Goal: Information Seeking & Learning: Check status

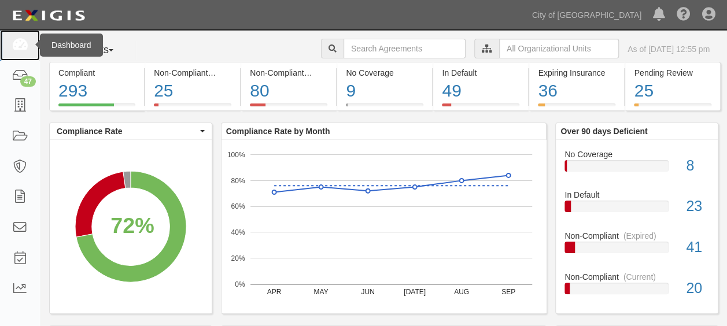
click at [25, 39] on icon at bounding box center [20, 45] width 16 height 13
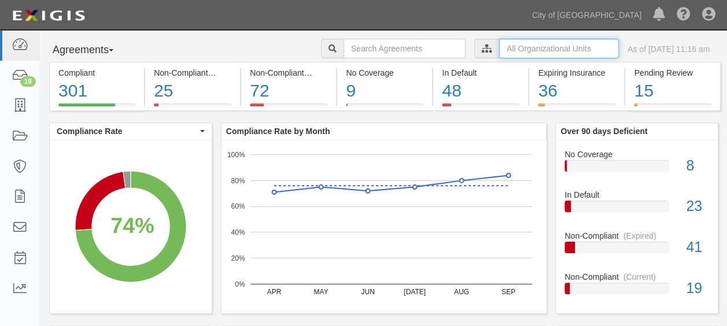
click at [514, 53] on input "text" at bounding box center [559, 49] width 120 height 20
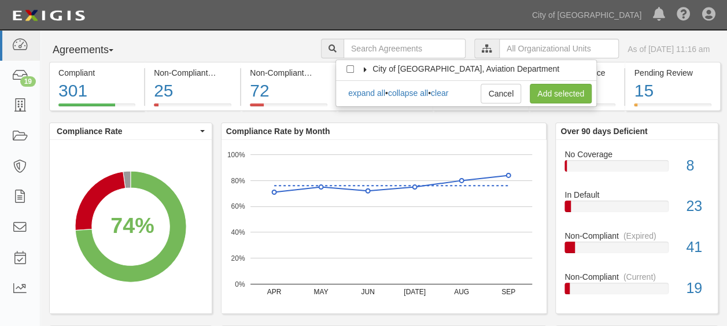
click at [363, 69] on icon at bounding box center [366, 69] width 8 height 5
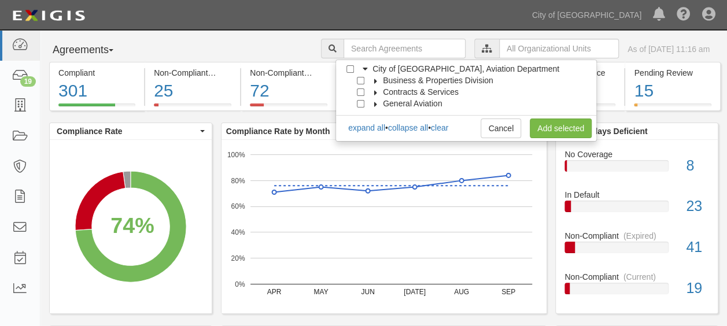
click at [375, 81] on icon at bounding box center [376, 81] width 8 height 5
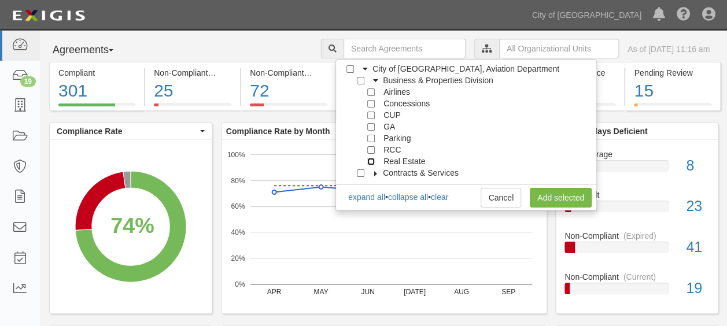
click at [373, 159] on input "Real Estate" at bounding box center [371, 162] width 8 height 8
checkbox input "true"
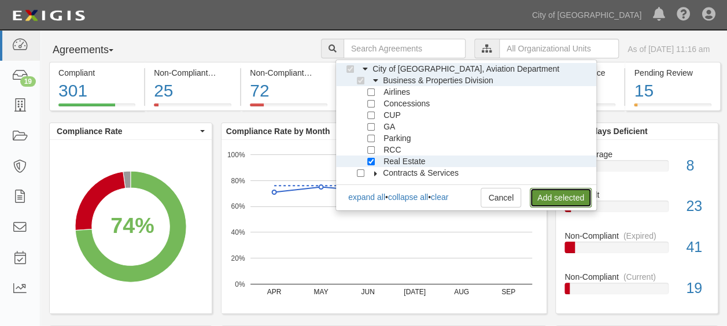
click at [542, 198] on link "Add selected" at bounding box center [561, 198] width 62 height 20
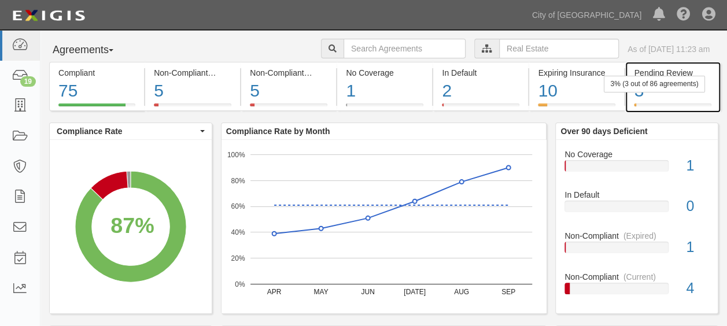
click at [676, 94] on div "3" at bounding box center [672, 91] width 77 height 25
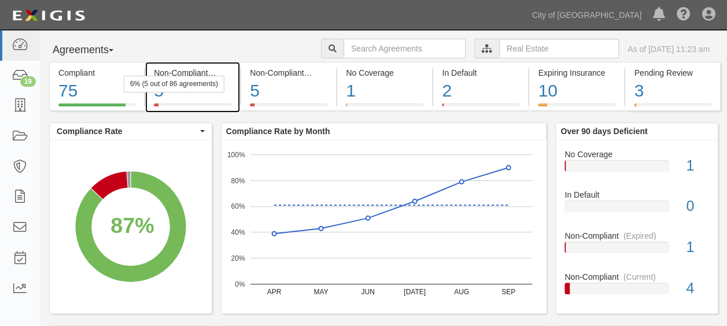
click at [221, 88] on div "6% (5 out of 86 agreements)" at bounding box center [174, 84] width 101 height 17
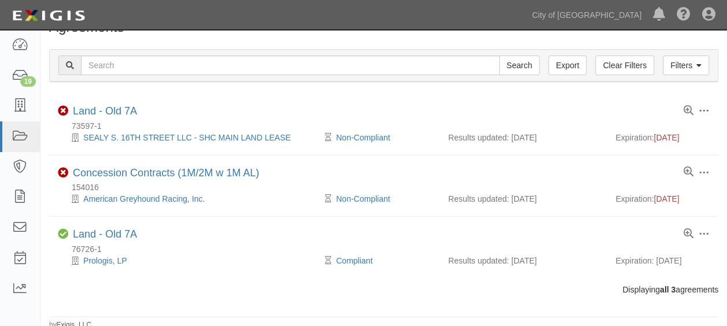
scroll to position [25, 0]
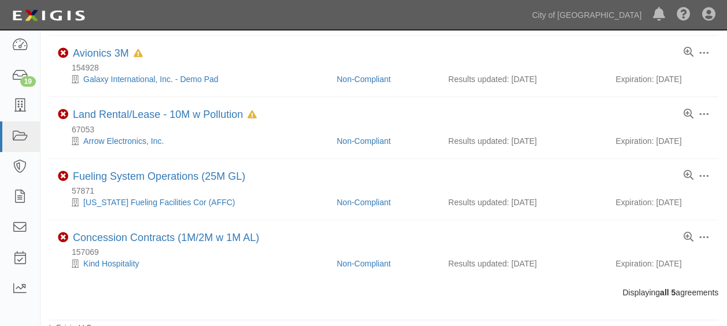
scroll to position [148, 0]
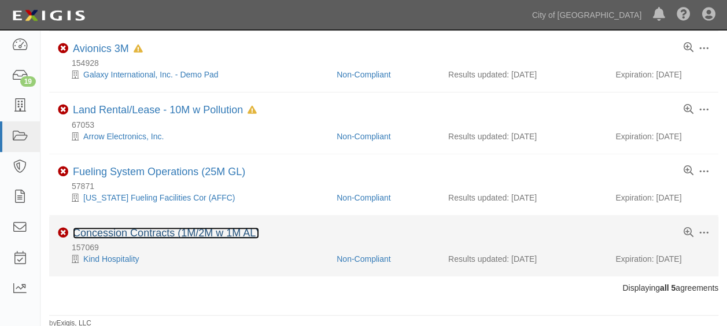
click at [210, 234] on link "Concession Contracts (1M/2M w 1M AL)" at bounding box center [166, 233] width 186 height 12
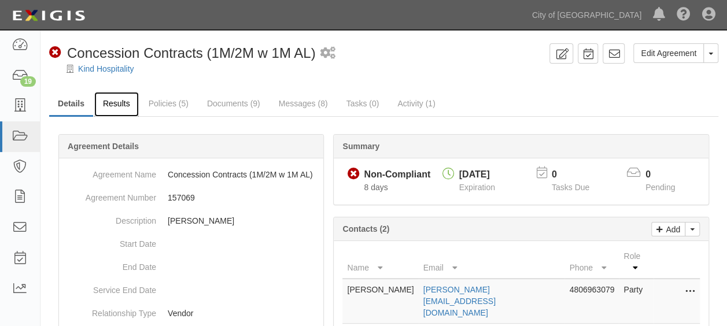
click at [116, 97] on link "Results" at bounding box center [116, 104] width 45 height 25
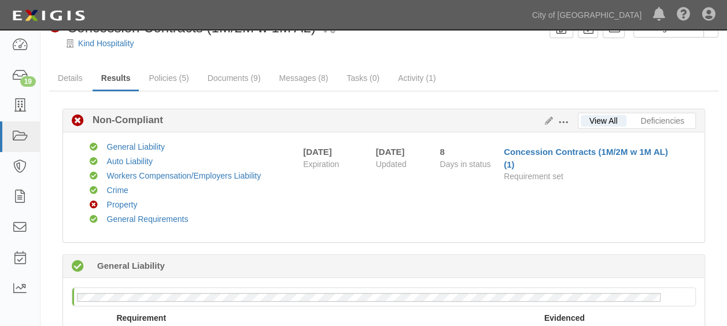
scroll to position [17, 0]
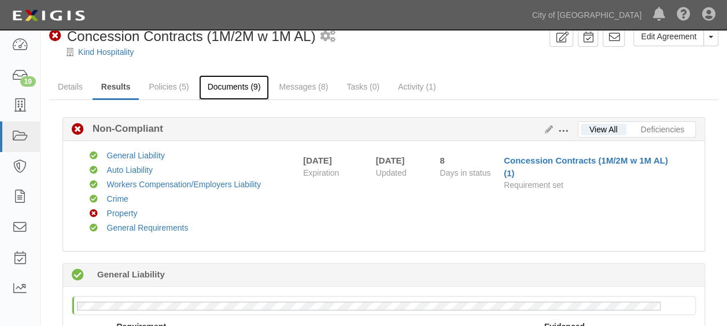
click at [220, 82] on link "Documents (9)" at bounding box center [234, 87] width 71 height 25
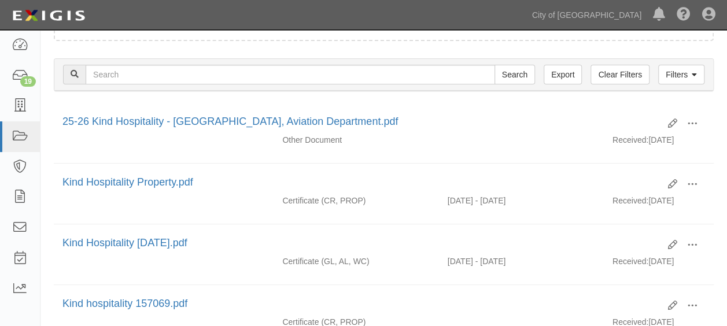
scroll to position [144, 0]
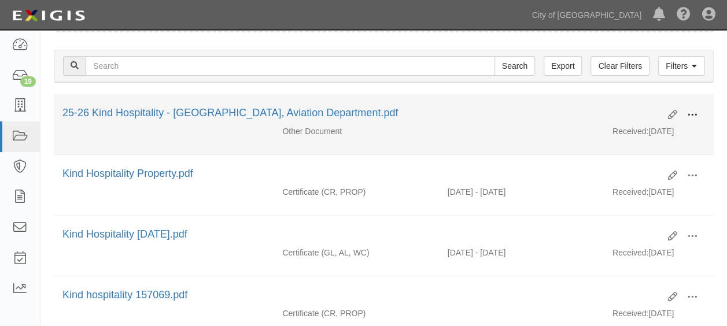
click at [697, 111] on span at bounding box center [692, 115] width 10 height 10
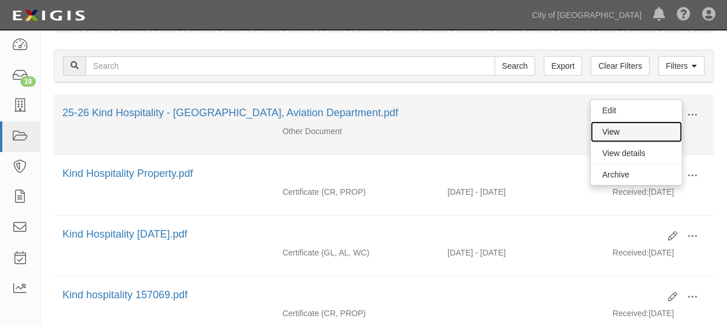
click at [633, 134] on link "View" at bounding box center [636, 132] width 91 height 21
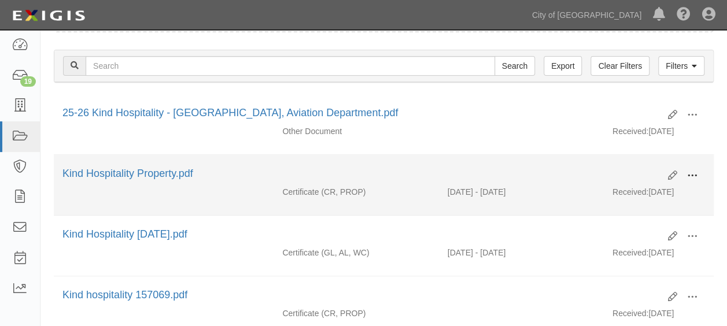
click at [690, 171] on span at bounding box center [692, 176] width 10 height 10
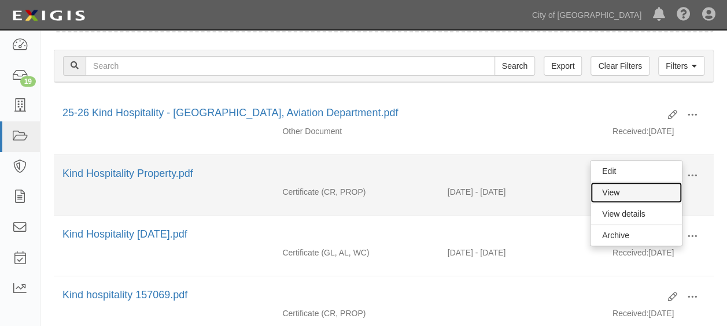
click at [620, 194] on link "View" at bounding box center [636, 192] width 91 height 21
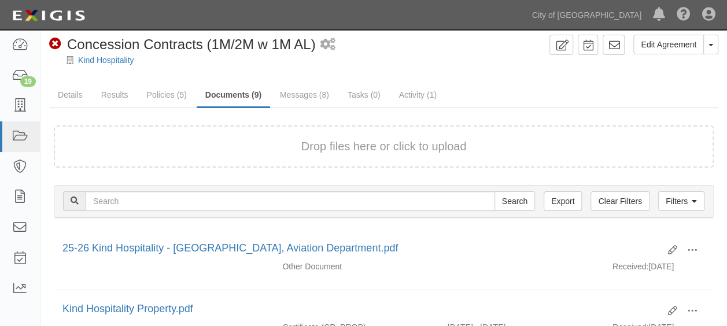
scroll to position [0, 0]
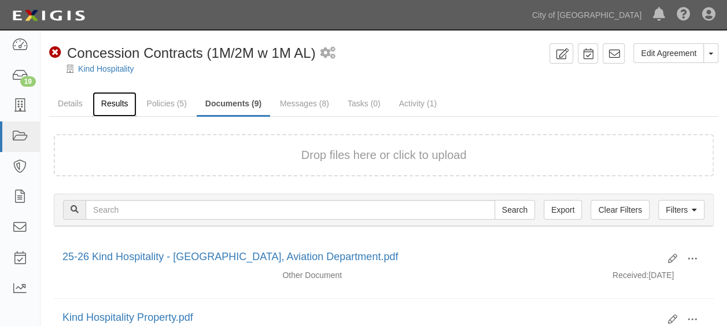
click at [105, 100] on link "Results" at bounding box center [115, 104] width 45 height 25
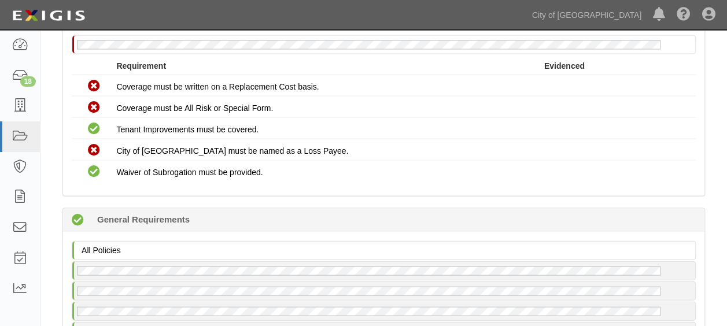
scroll to position [1120, 0]
